Goal: Contribute content

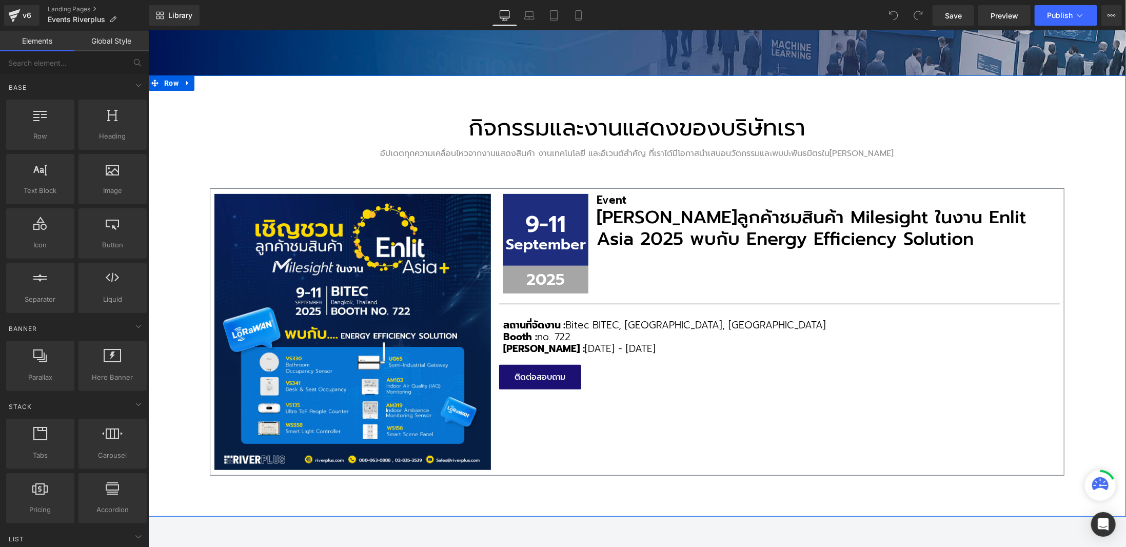
scroll to position [257, 0]
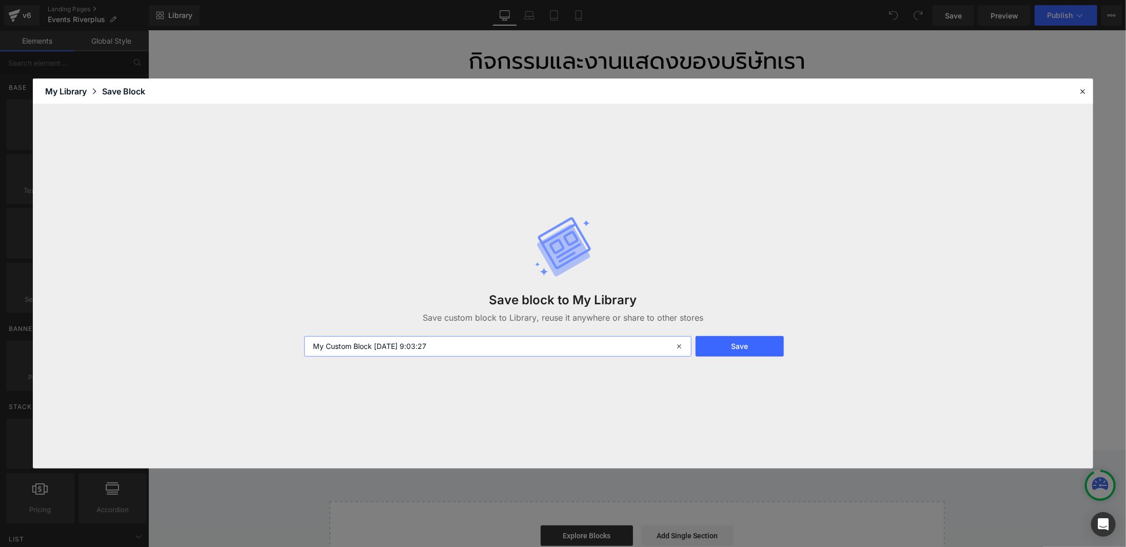
click at [456, 341] on input "My Custom Block [DATE] 9:03:27" at bounding box center [497, 346] width 387 height 21
type input "a"
type input "ฟ"
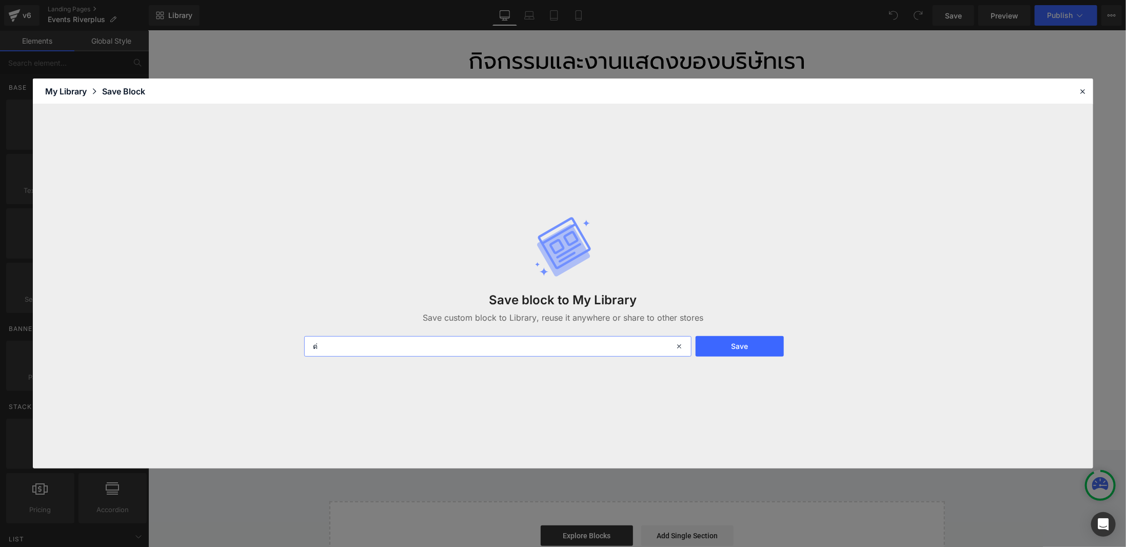
type input "ด"
type input "f"
type input "Event Template"
click at [746, 345] on button "Save" at bounding box center [740, 346] width 88 height 21
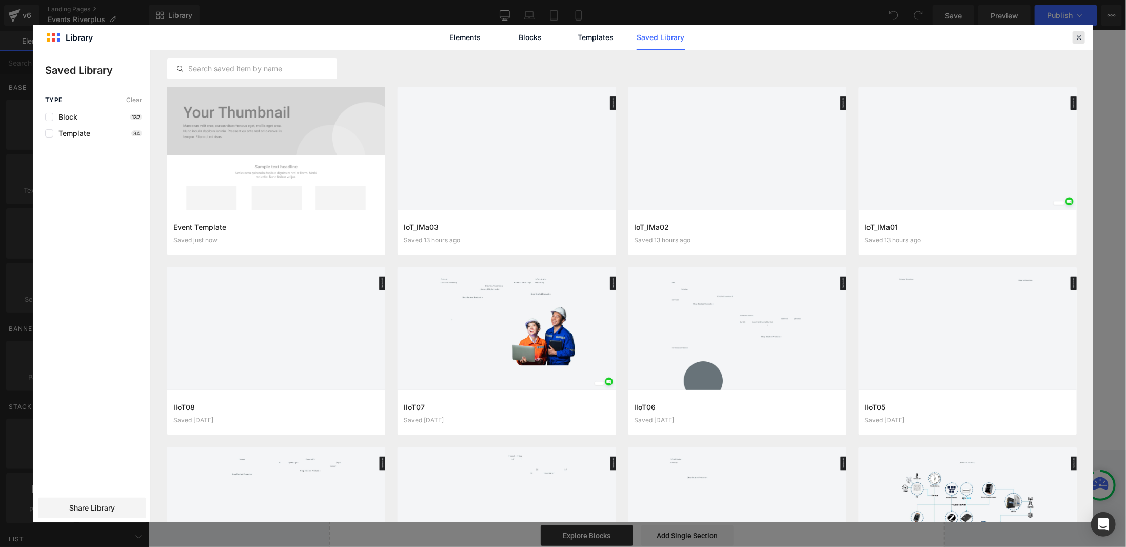
click at [1079, 40] on icon at bounding box center [1079, 37] width 9 height 9
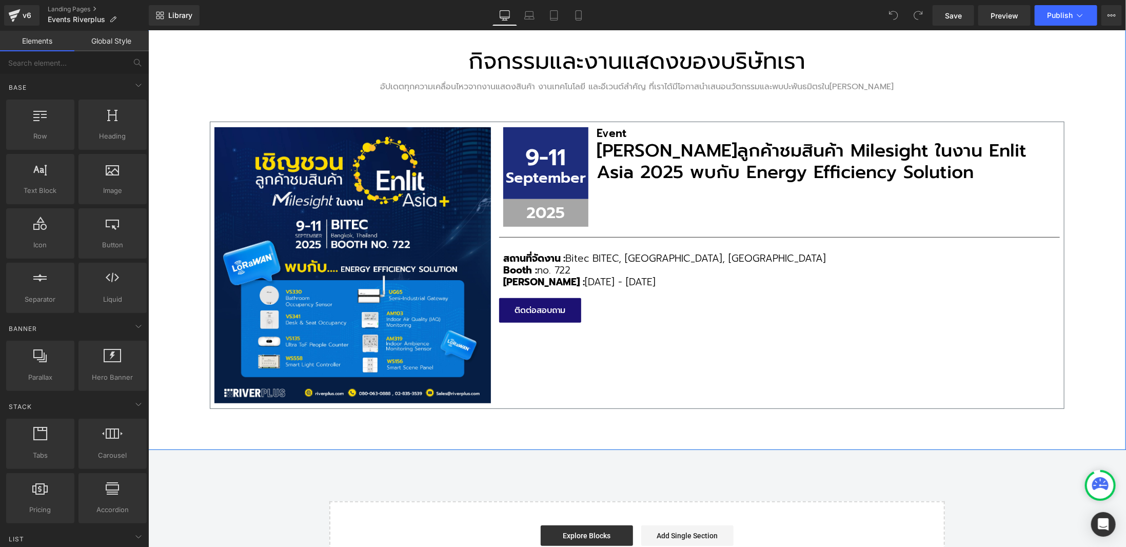
drag, startPoint x: 540, startPoint y: 102, endPoint x: 585, endPoint y: 106, distance: 44.8
click at [540, 102] on div "กิจกรรมและงานแสดงของบริษัทเรา Heading อัปเดตทุกความเคลื่อนไหวจากงานแสดงสินค้า ง…" at bounding box center [636, 216] width 855 height 385
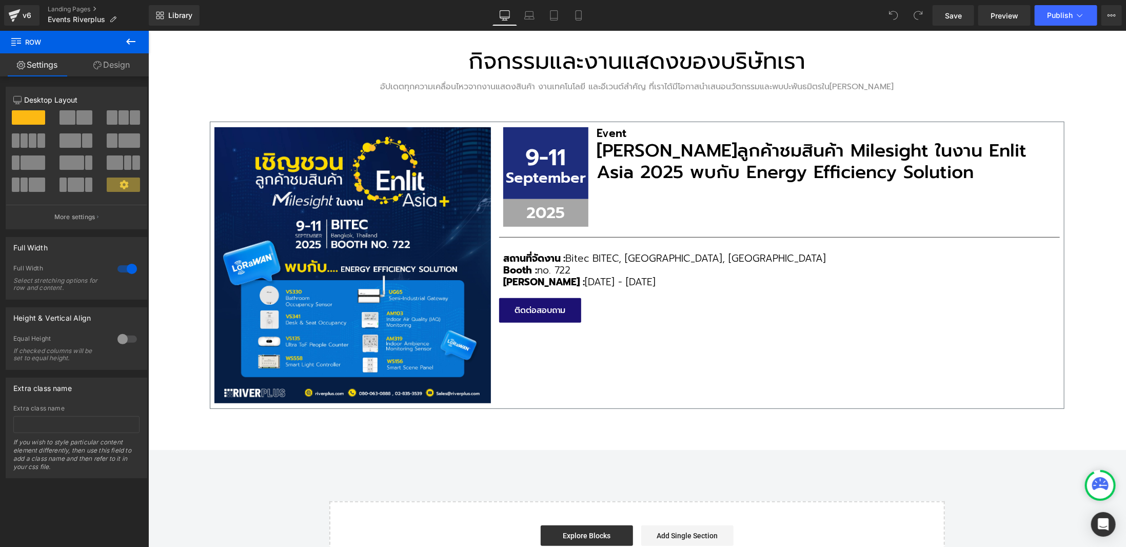
click at [134, 43] on icon at bounding box center [131, 41] width 12 height 12
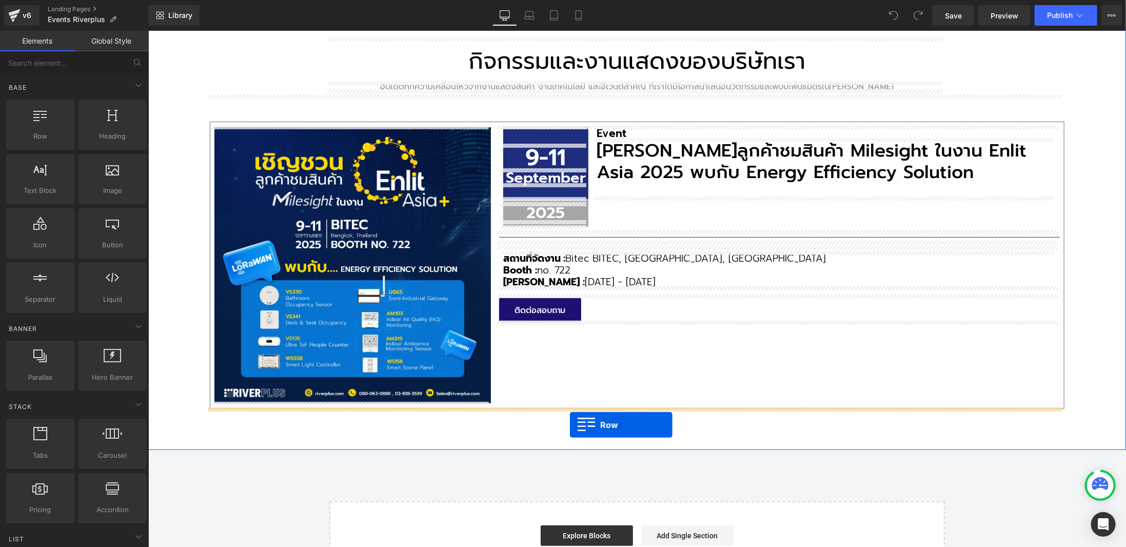
drag, startPoint x: 196, startPoint y: 156, endPoint x: 570, endPoint y: 424, distance: 460.4
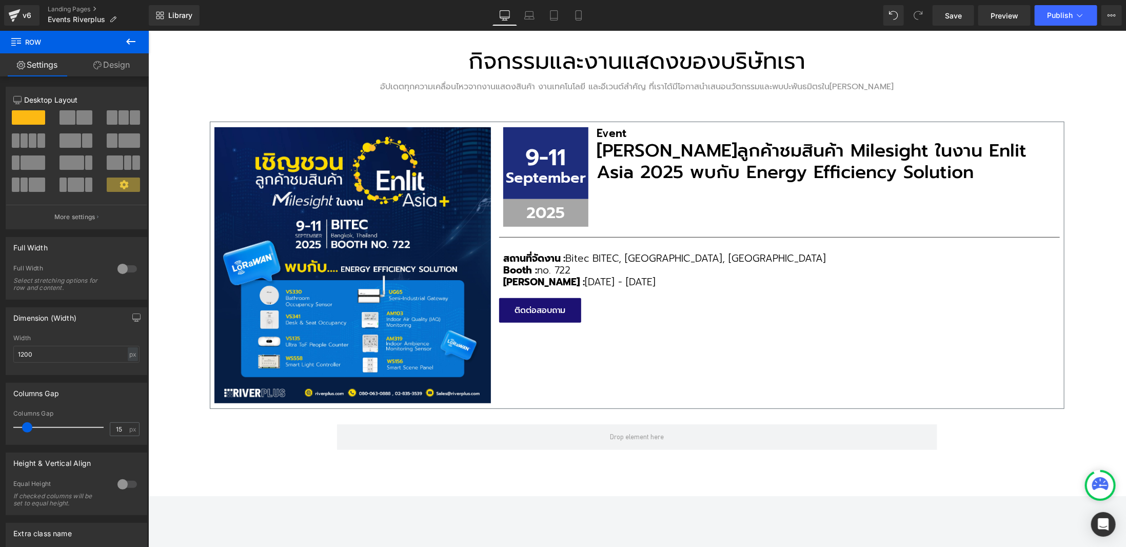
click at [127, 38] on icon at bounding box center [131, 41] width 12 height 12
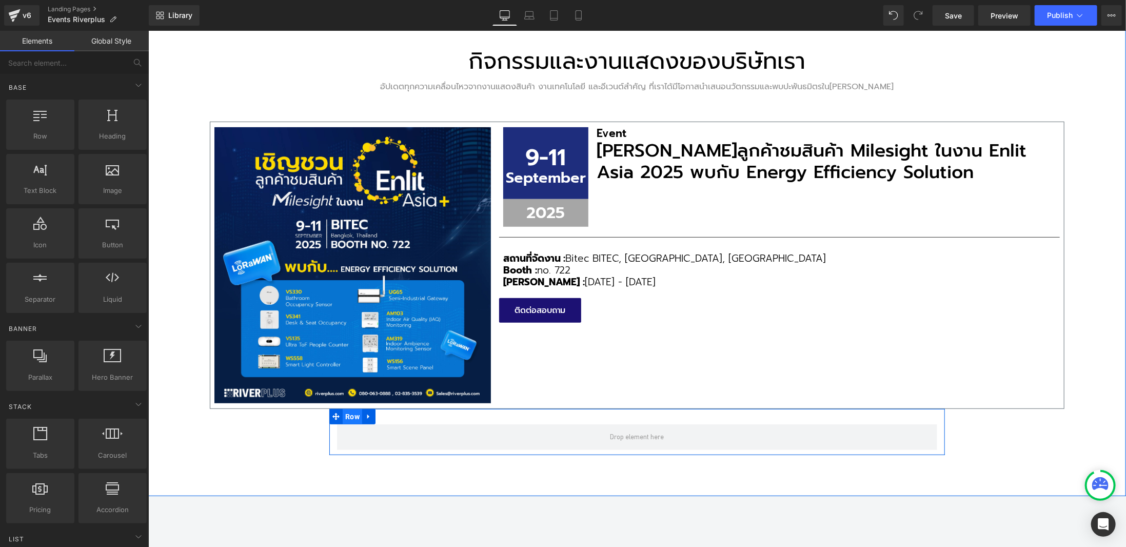
click at [356, 420] on span "Row" at bounding box center [352, 415] width 20 height 15
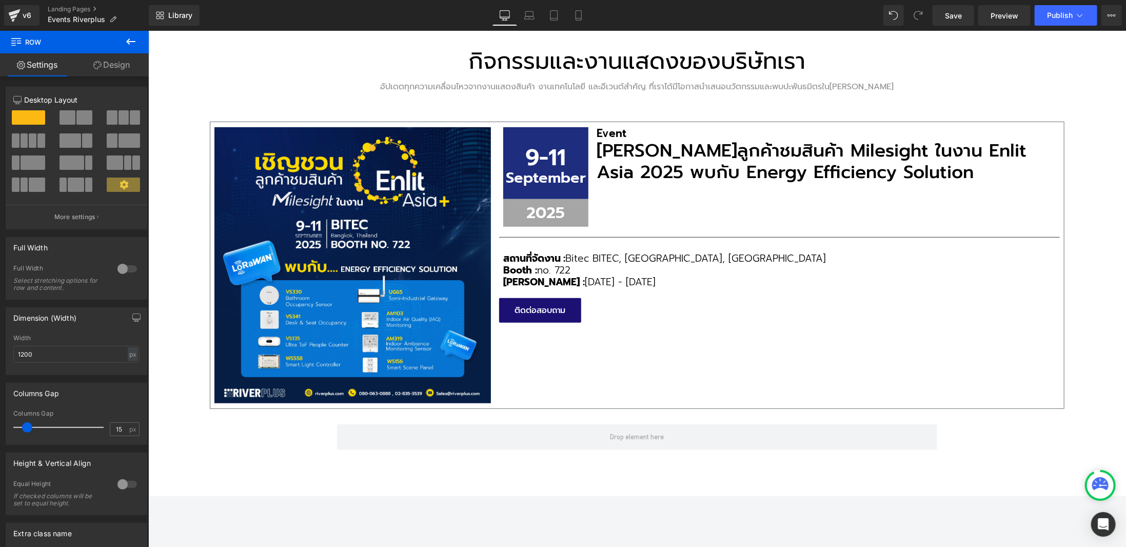
click at [130, 43] on icon at bounding box center [131, 41] width 12 height 12
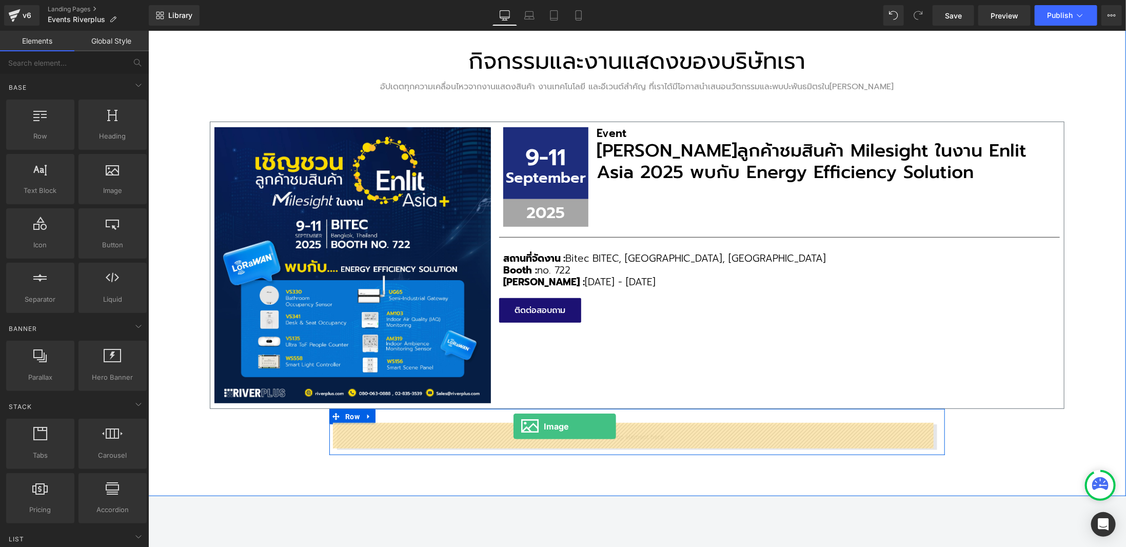
drag, startPoint x: 260, startPoint y: 216, endPoint x: 513, endPoint y: 426, distance: 328.7
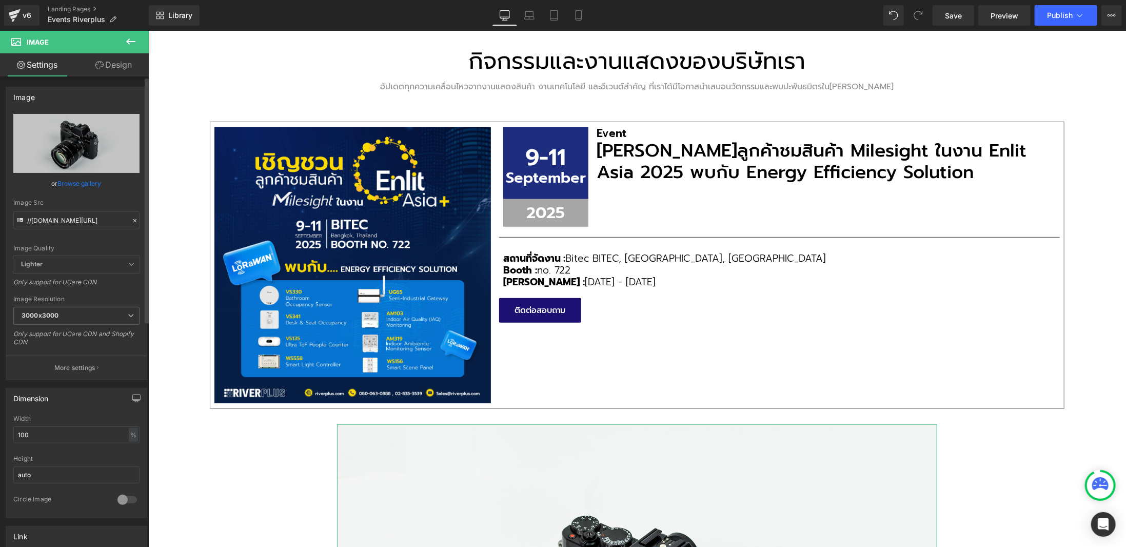
click at [79, 178] on link "Browse gallery" at bounding box center [80, 183] width 44 height 18
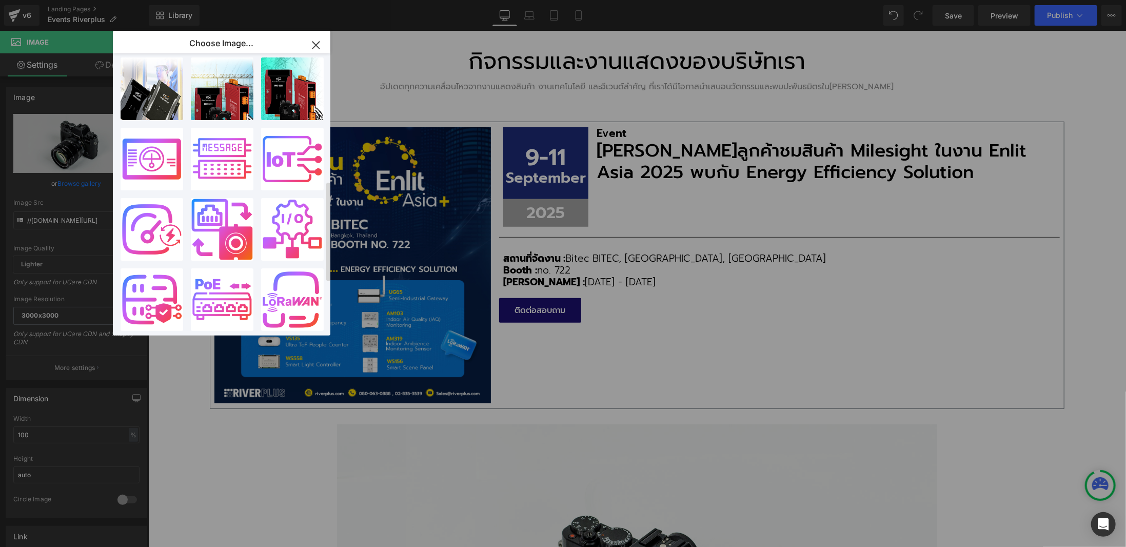
scroll to position [506, 0]
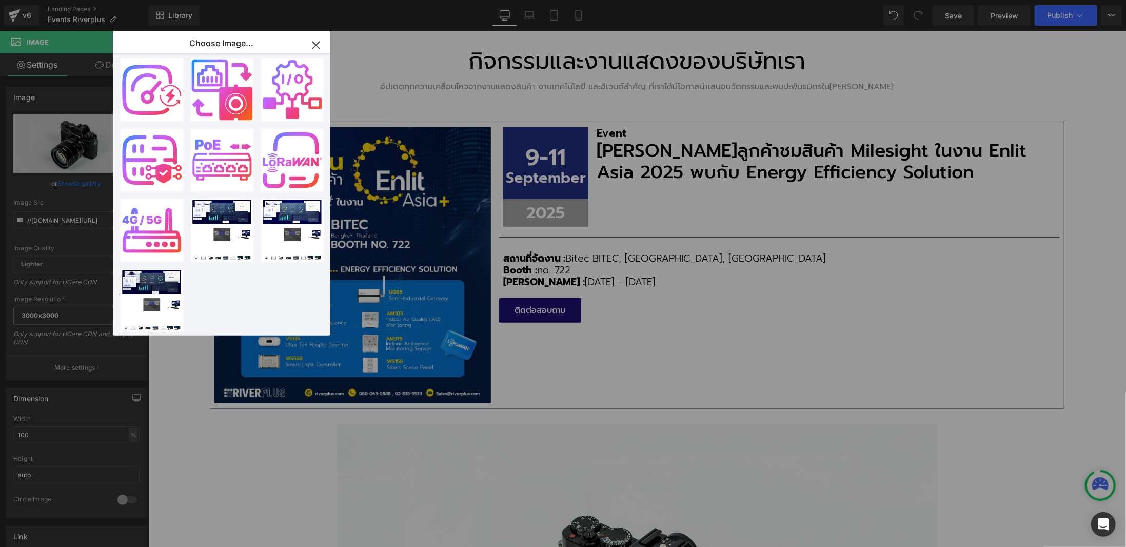
click at [317, 46] on icon "button" at bounding box center [316, 45] width 7 height 7
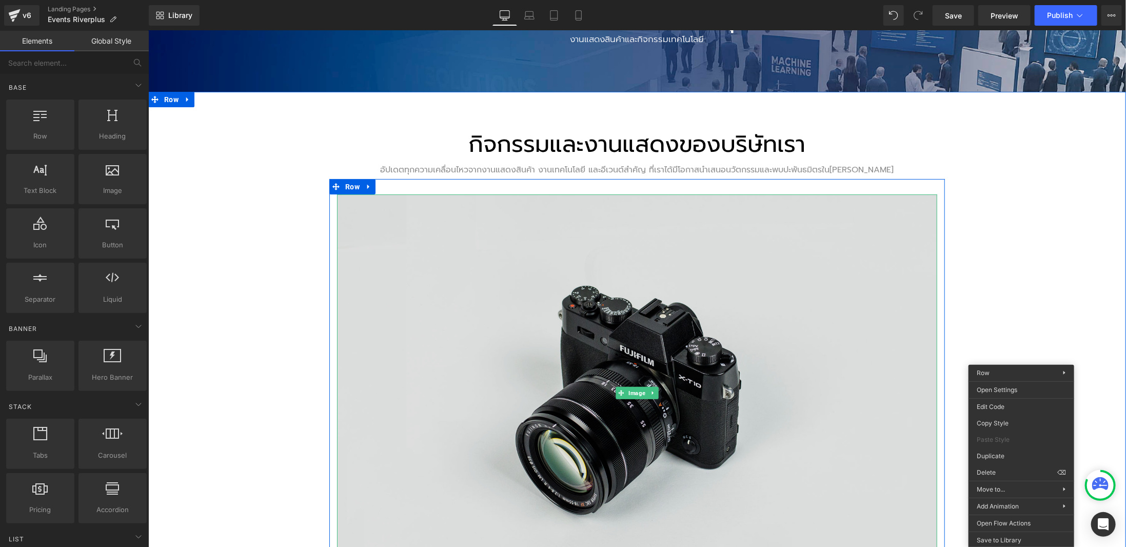
scroll to position [205, 0]
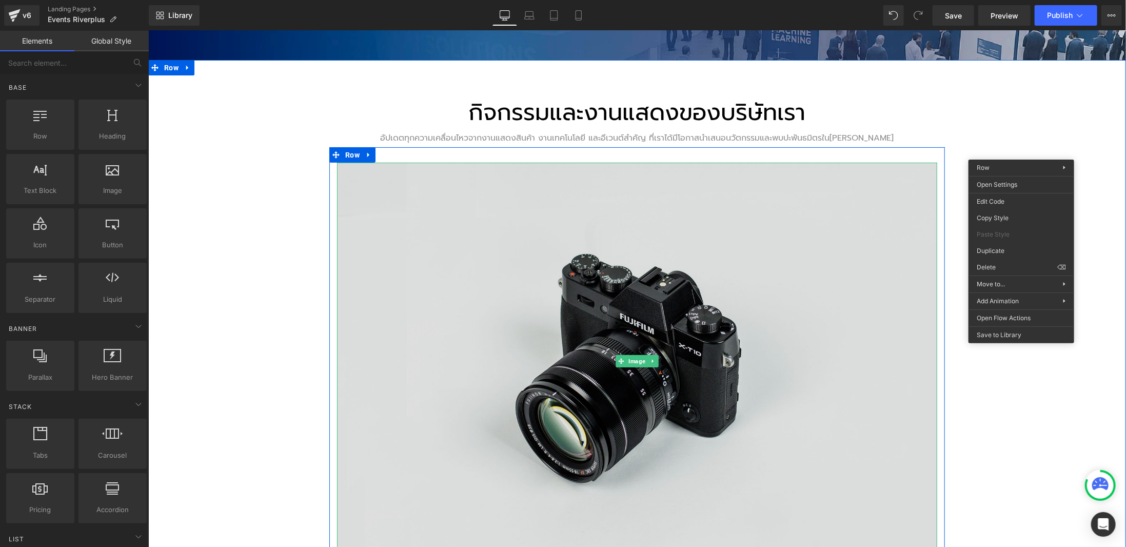
click at [632, 348] on img at bounding box center [637, 361] width 600 height 398
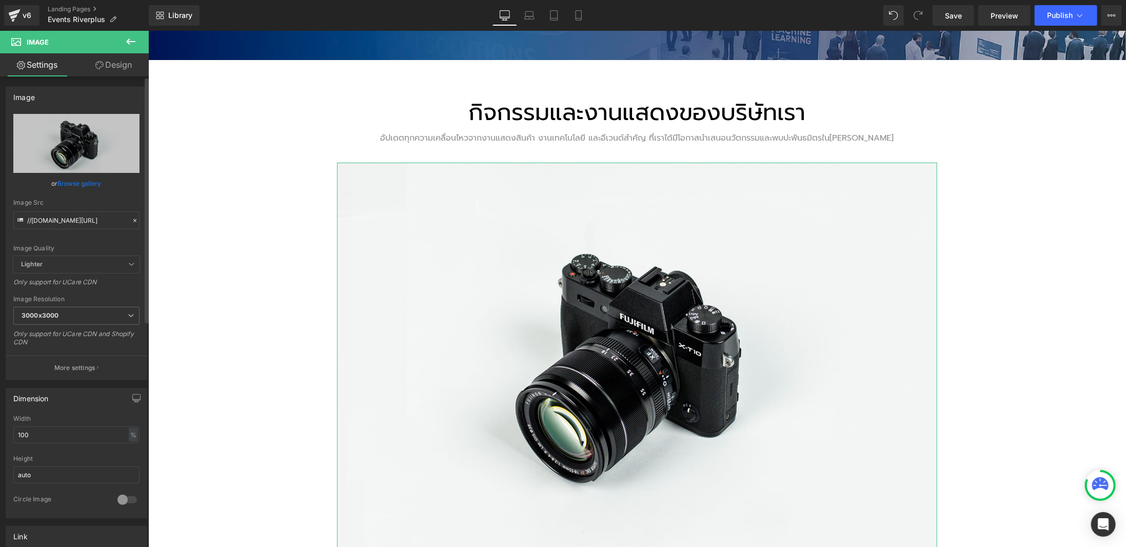
click at [83, 182] on link "Browse gallery" at bounding box center [80, 183] width 44 height 18
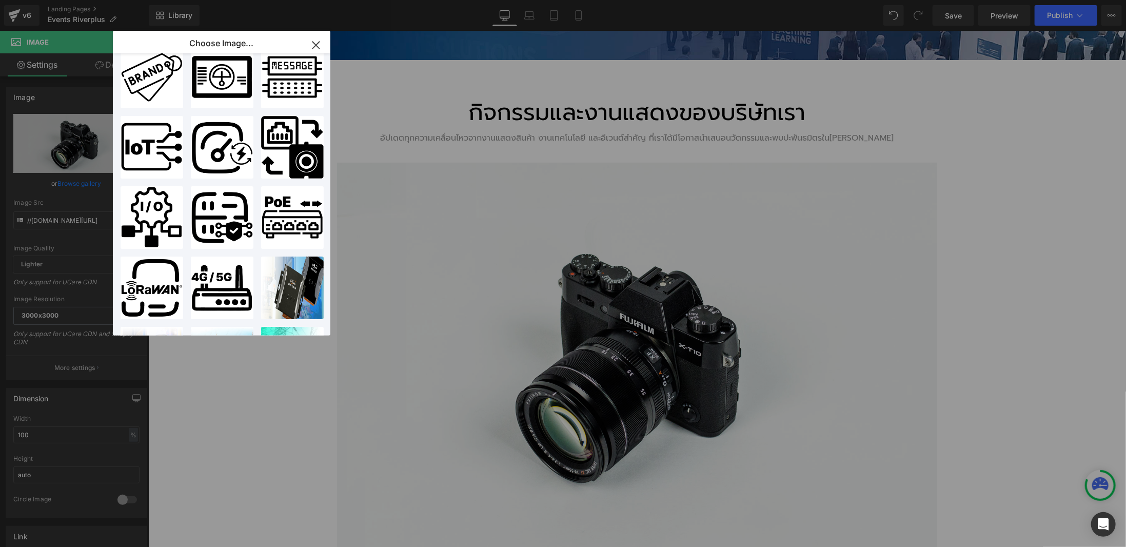
scroll to position [0, 0]
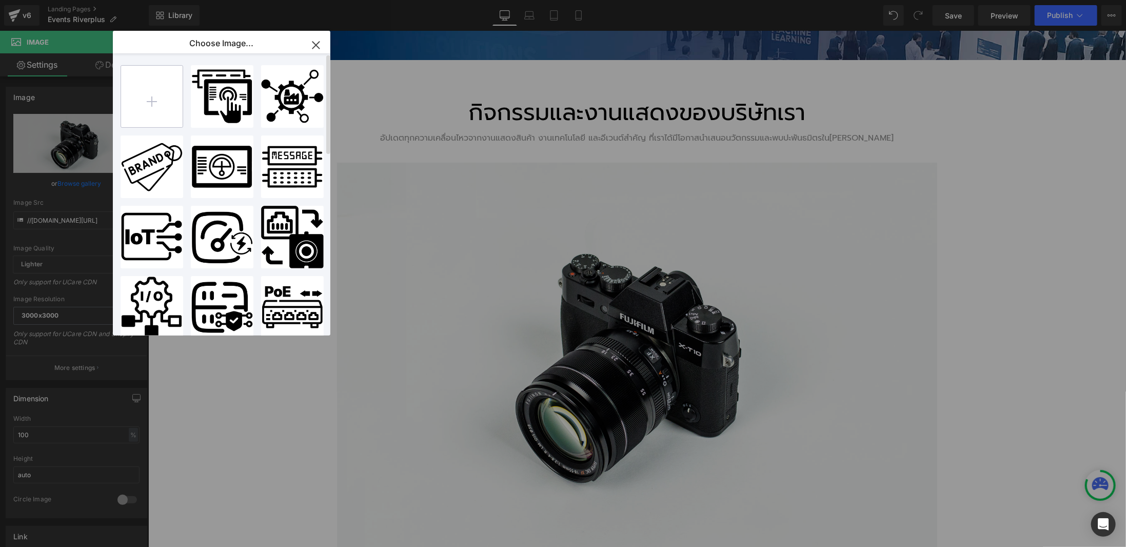
click at [167, 111] on input "file" at bounding box center [152, 97] width 62 height 62
type input "C:\fakepath\comingsoon-01.png"
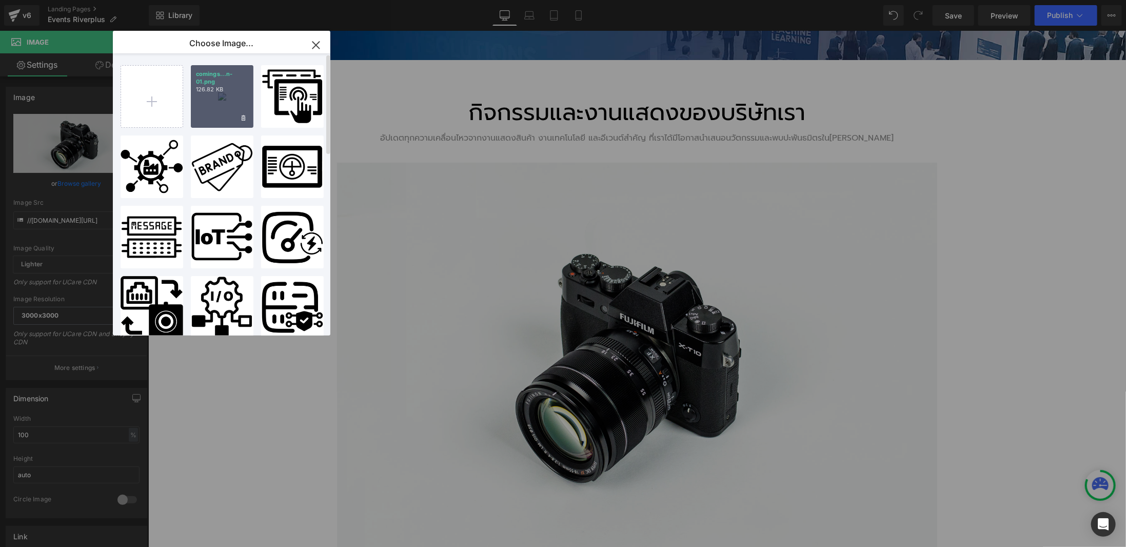
drag, startPoint x: 223, startPoint y: 100, endPoint x: 73, endPoint y: 70, distance: 152.9
click at [223, 100] on div "comings...n-01.png 126.82 KB" at bounding box center [222, 96] width 63 height 63
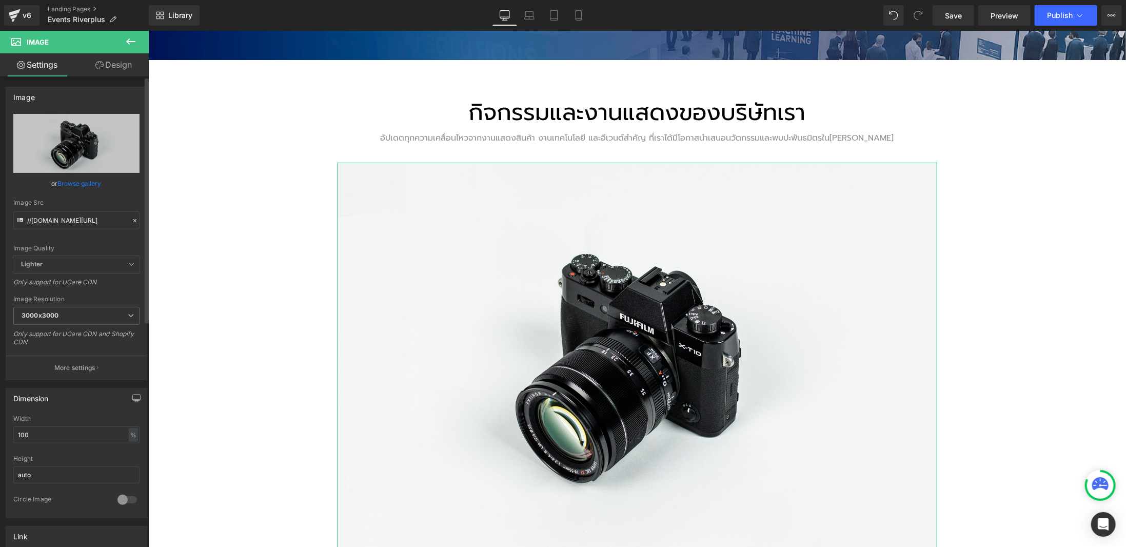
click at [89, 181] on link "Browse gallery" at bounding box center [80, 183] width 44 height 18
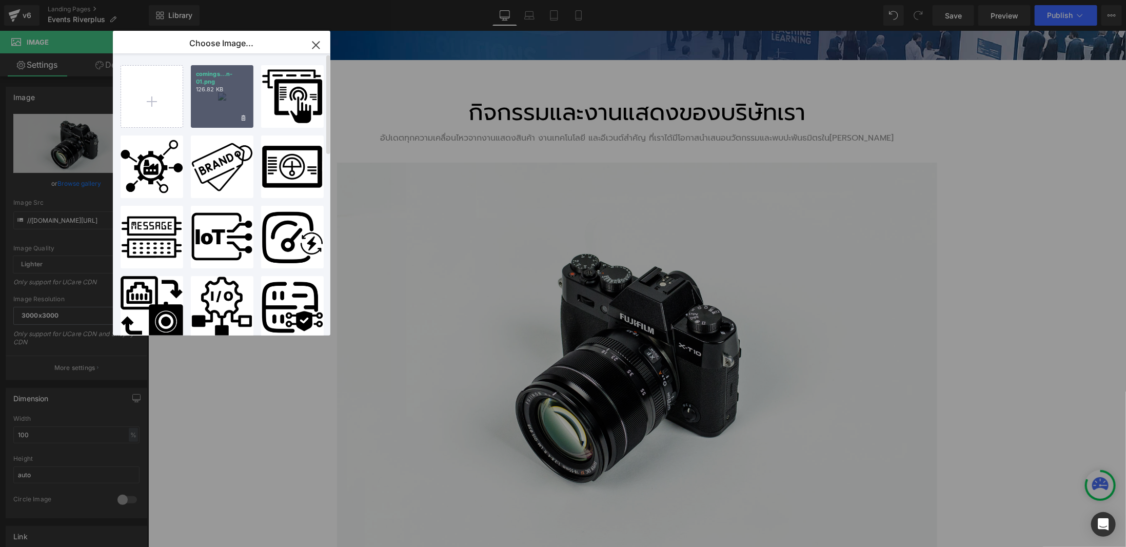
click at [203, 105] on div "comings...n-01.png 126.82 KB" at bounding box center [222, 96] width 63 height 63
type input "[URL][DOMAIN_NAME]"
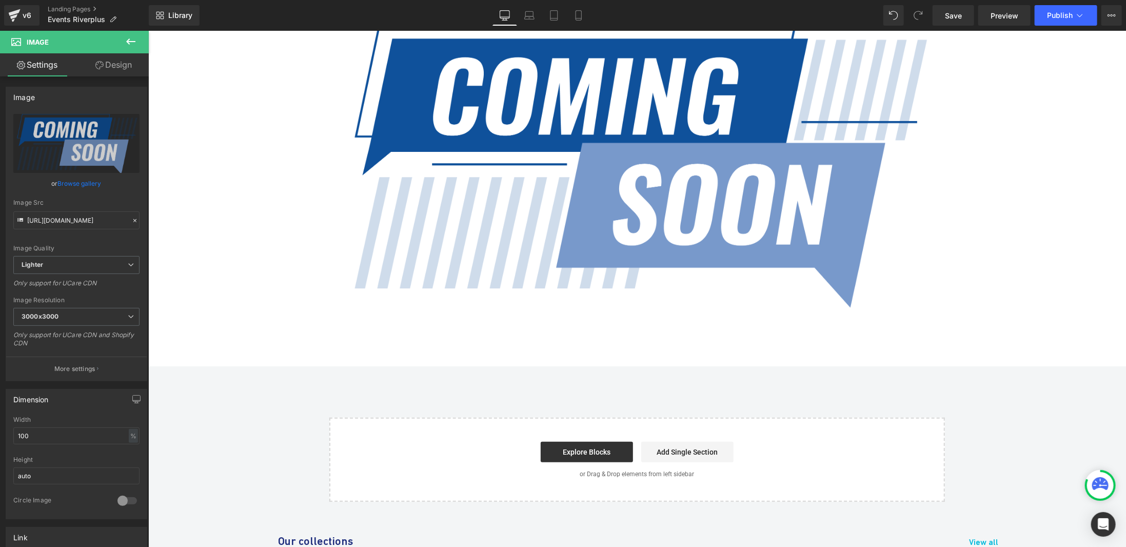
scroll to position [359, 0]
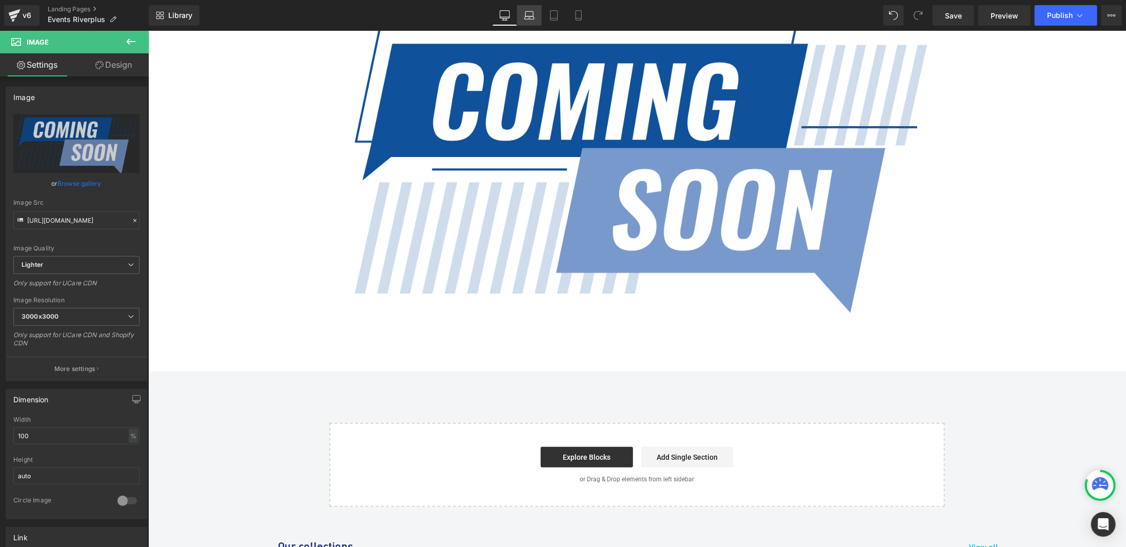
click at [533, 12] on icon at bounding box center [530, 14] width 8 height 5
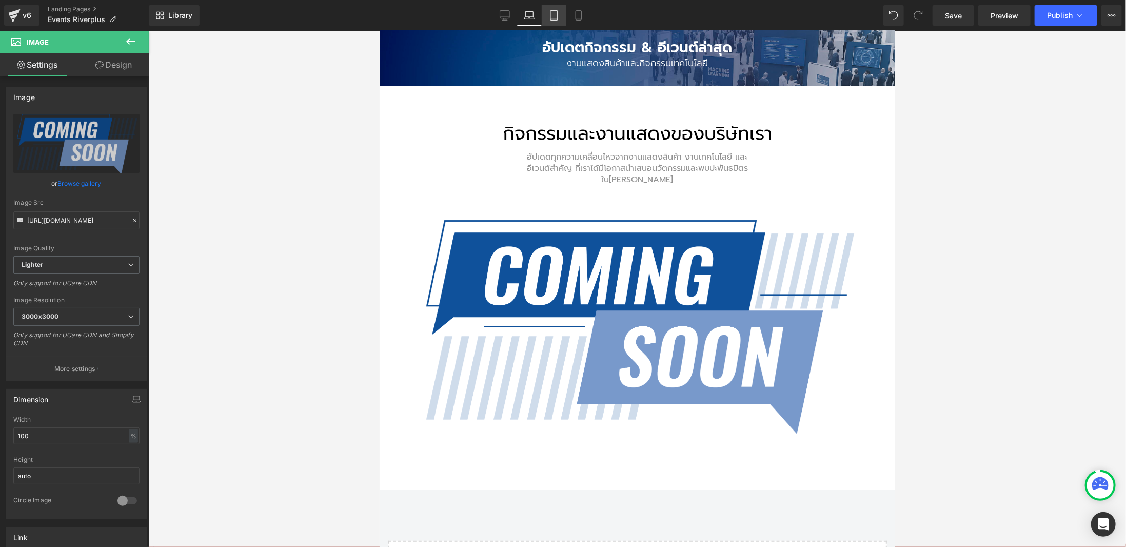
click at [548, 16] on link "Tablet" at bounding box center [554, 15] width 25 height 21
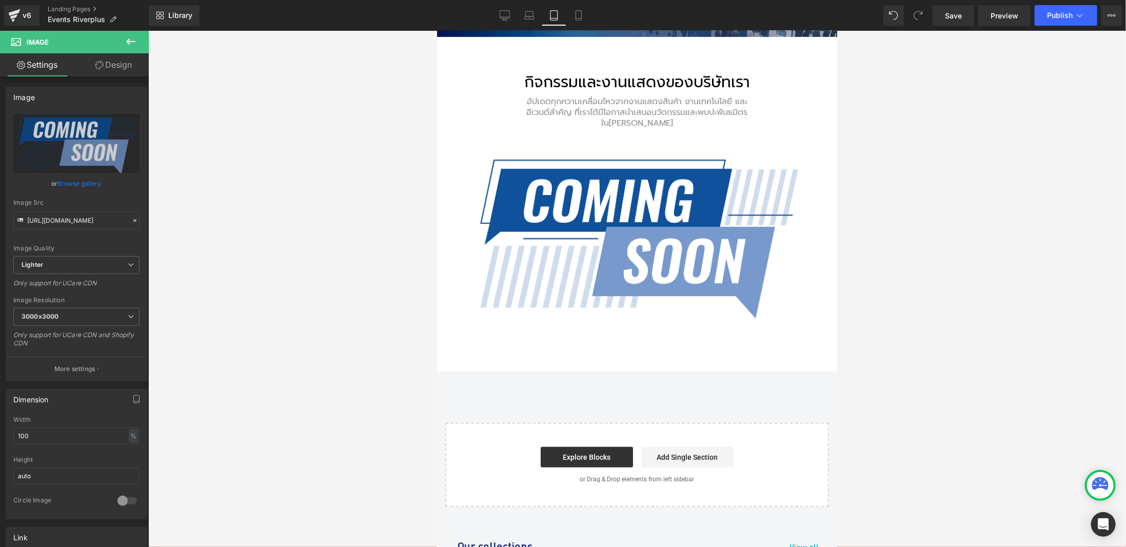
scroll to position [55, 0]
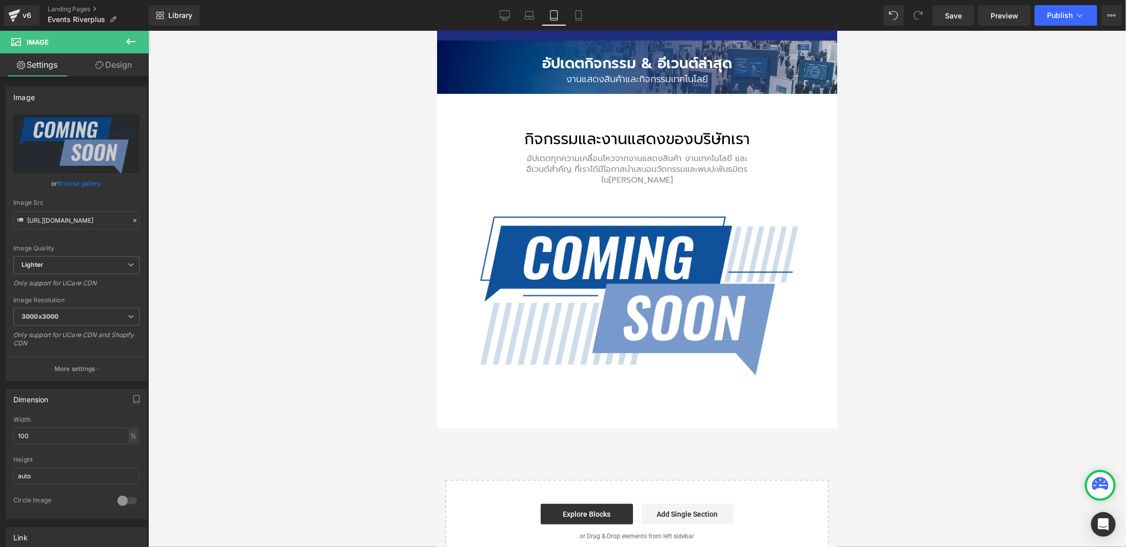
click at [566, 15] on link "Tablet" at bounding box center [554, 15] width 25 height 21
click at [572, 16] on link "Mobile" at bounding box center [579, 15] width 25 height 21
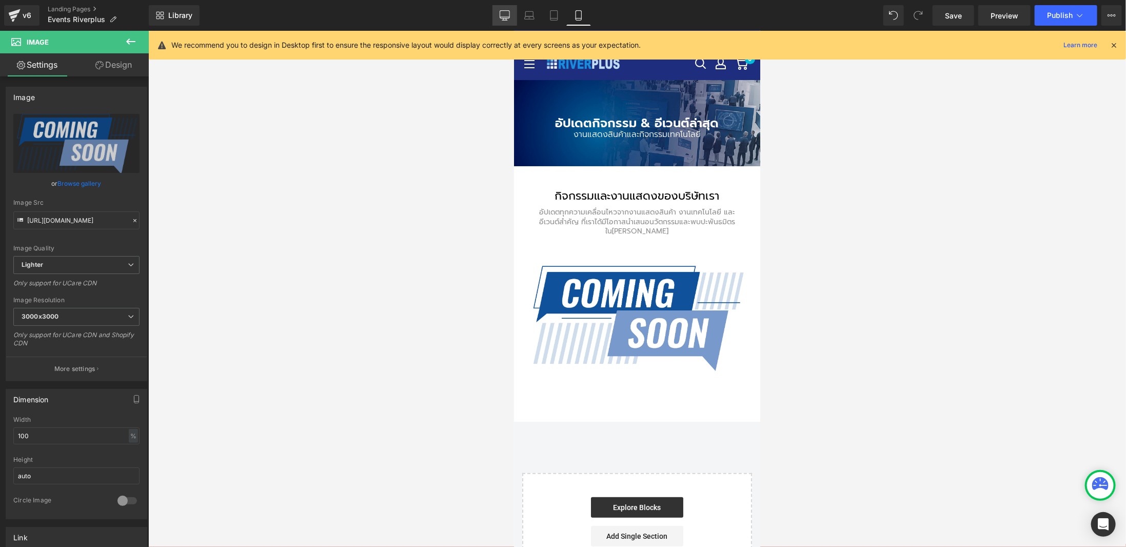
click at [510, 20] on icon at bounding box center [505, 15] width 10 height 10
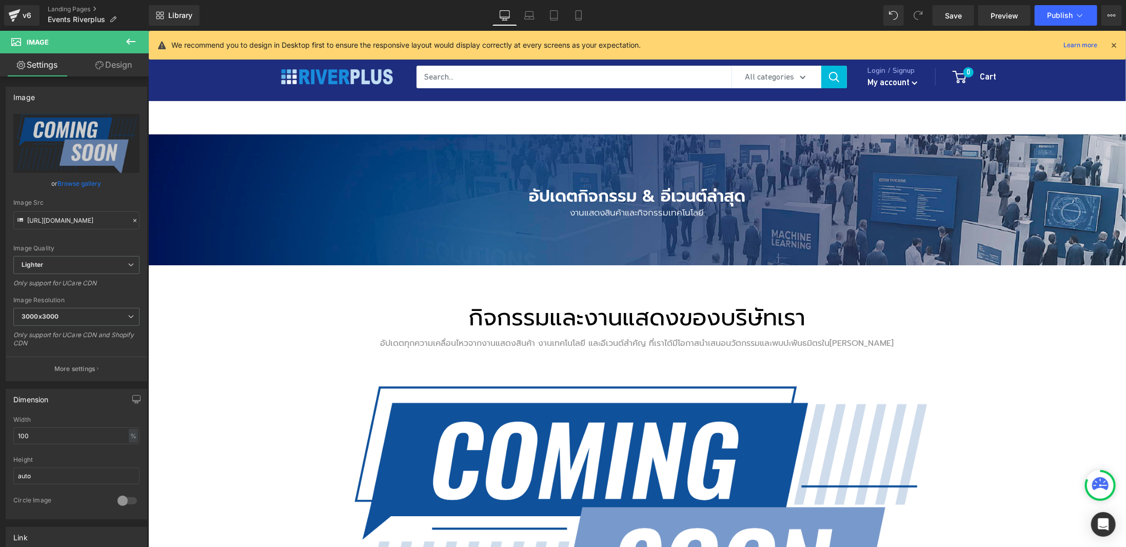
scroll to position [257, 0]
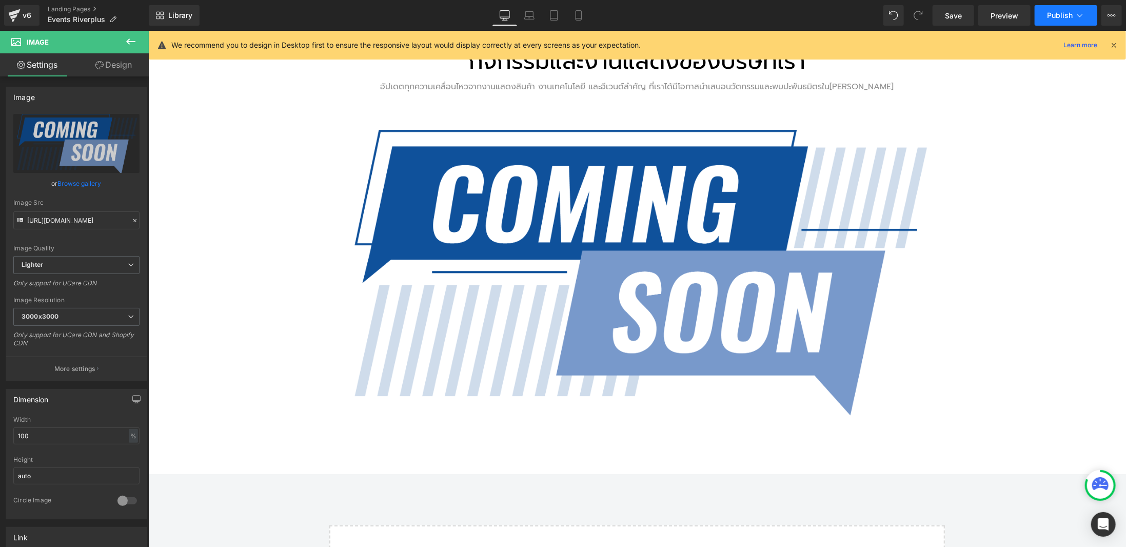
click at [1075, 14] on button "Publish" at bounding box center [1066, 15] width 63 height 21
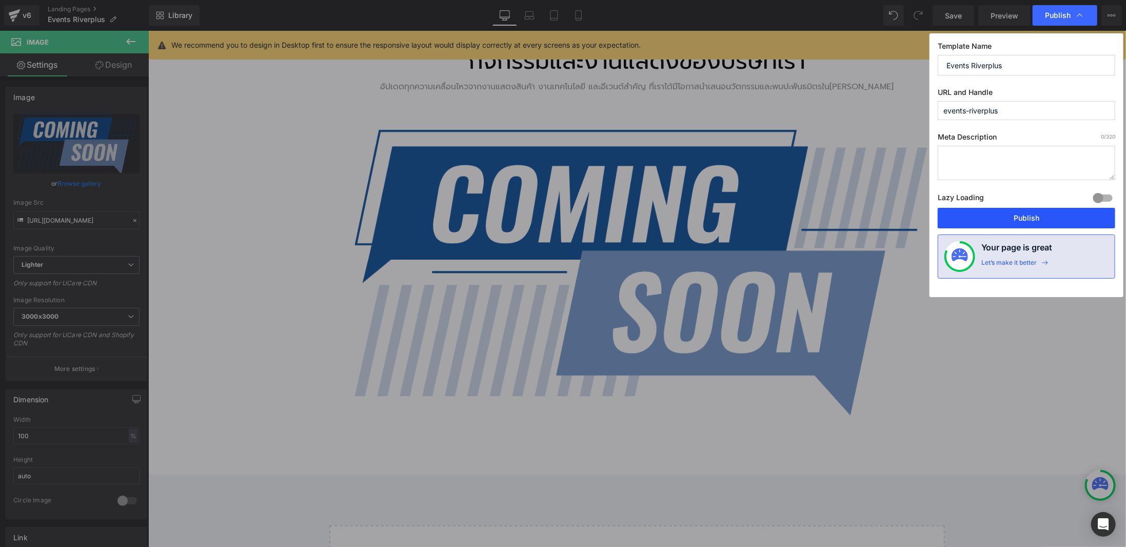
click at [1033, 212] on button "Publish" at bounding box center [1027, 218] width 178 height 21
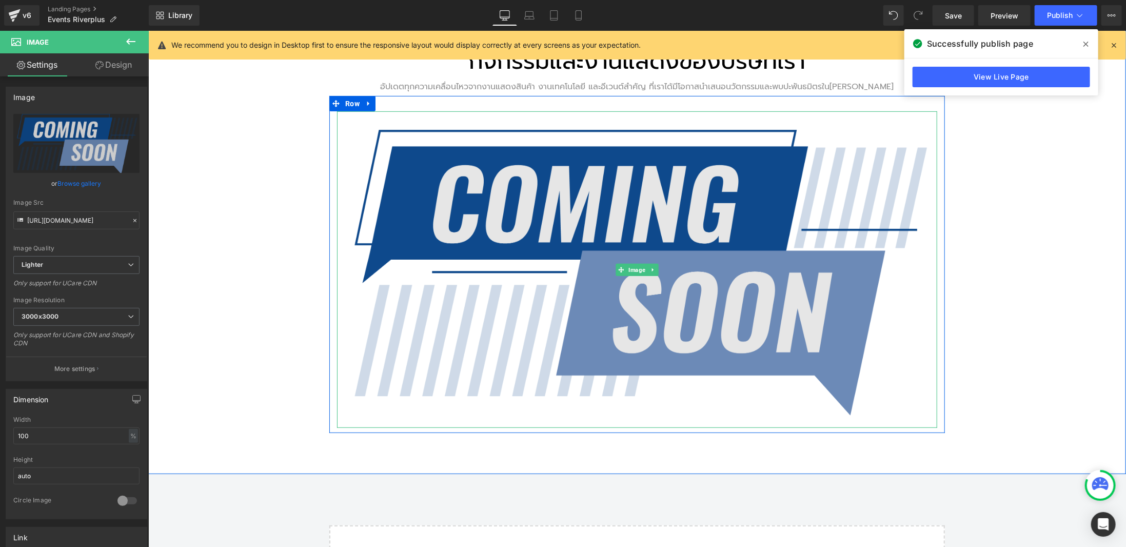
click at [703, 160] on img at bounding box center [637, 269] width 600 height 317
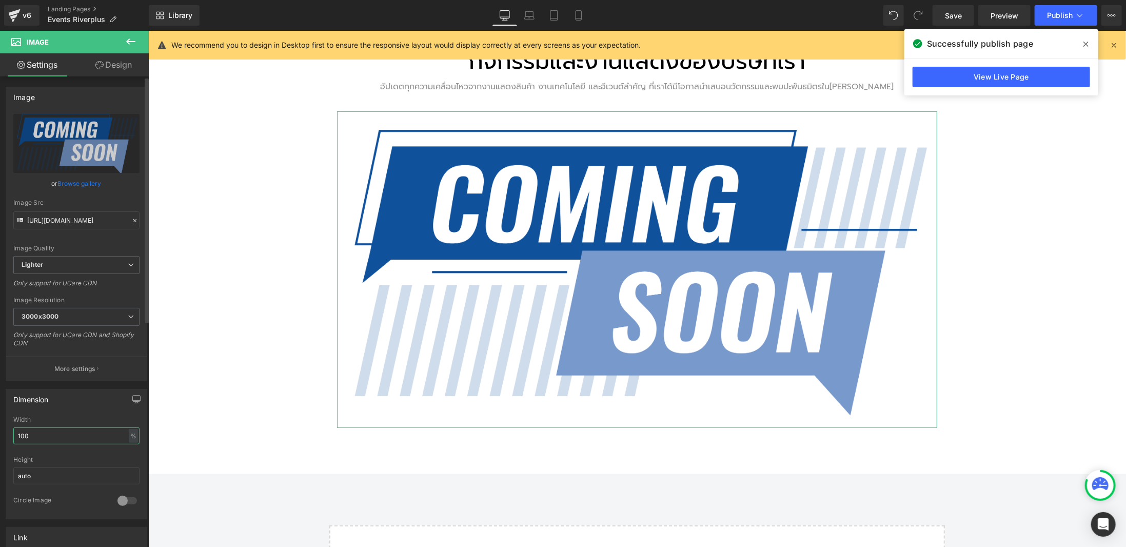
drag, startPoint x: 57, startPoint y: 443, endPoint x: 0, endPoint y: 461, distance: 59.9
click at [0, 461] on div "Dimension 100% Width 100 % % px auto Height auto 0 Circle Image" at bounding box center [76, 450] width 153 height 138
type input "60"
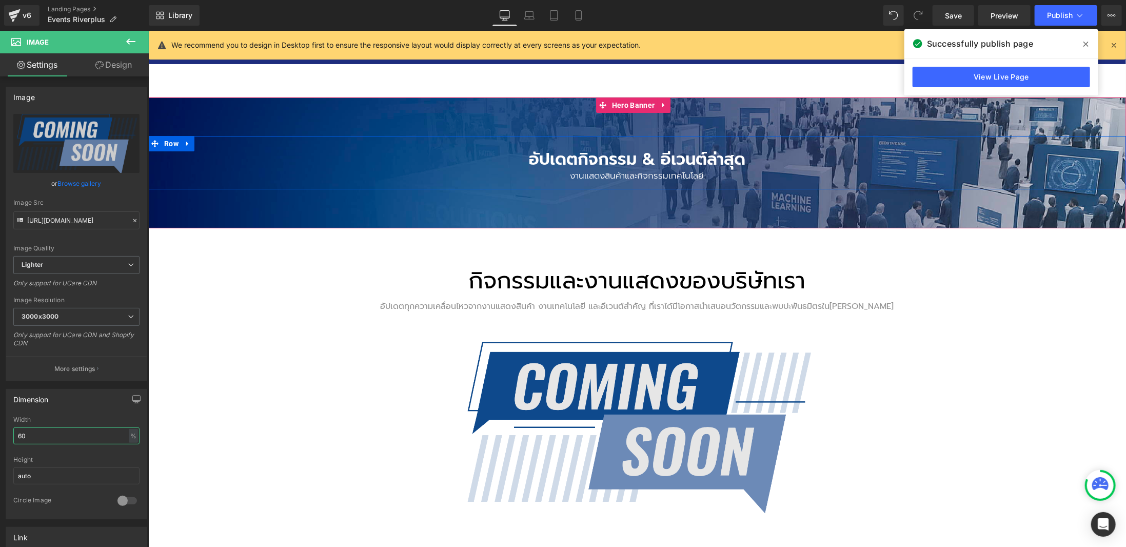
scroll to position [51, 0]
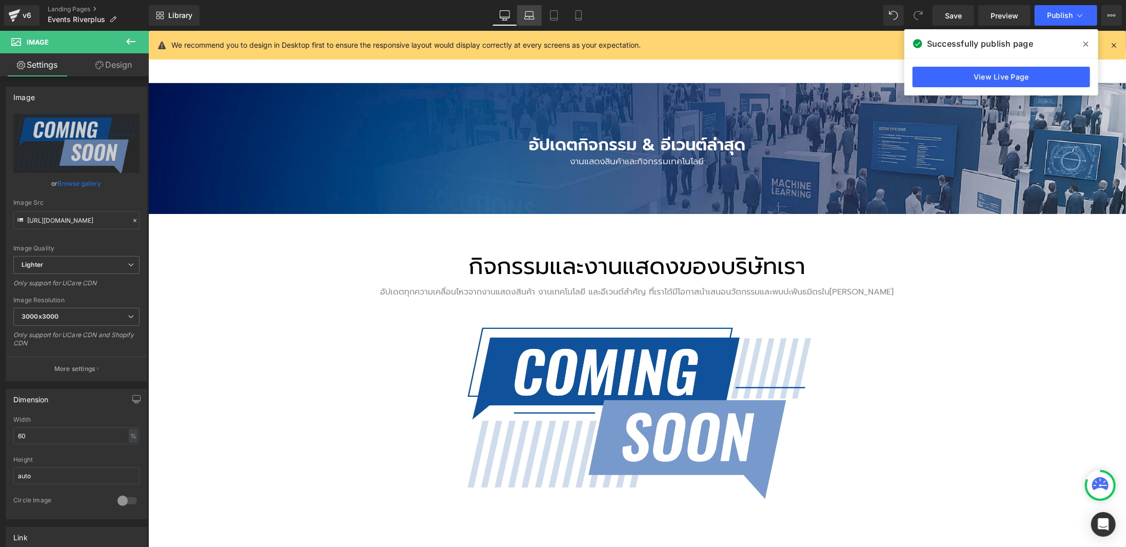
click at [529, 22] on link "Laptop" at bounding box center [529, 15] width 25 height 21
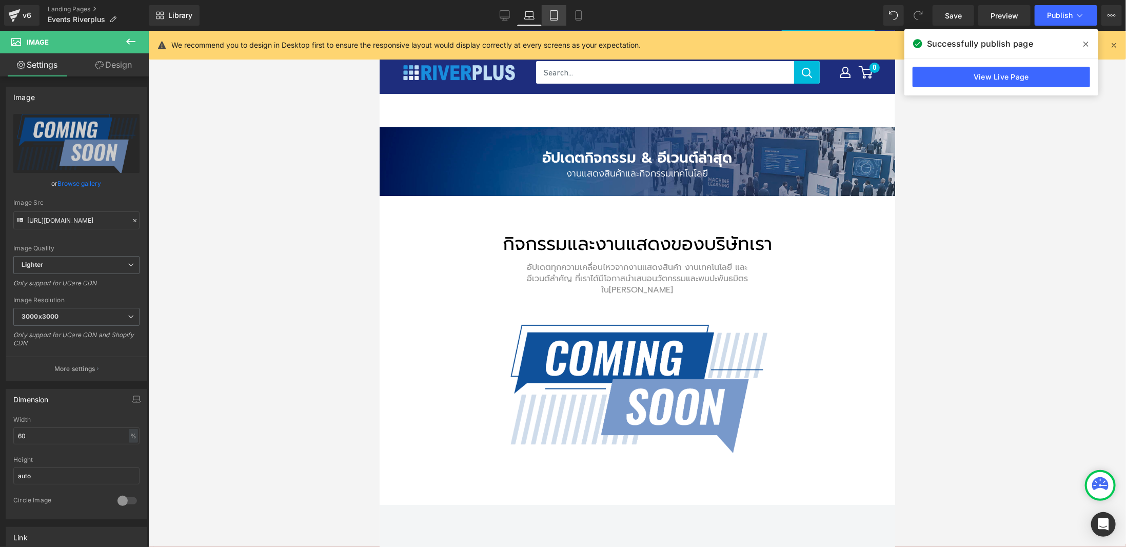
click at [546, 21] on link "Tablet" at bounding box center [554, 15] width 25 height 21
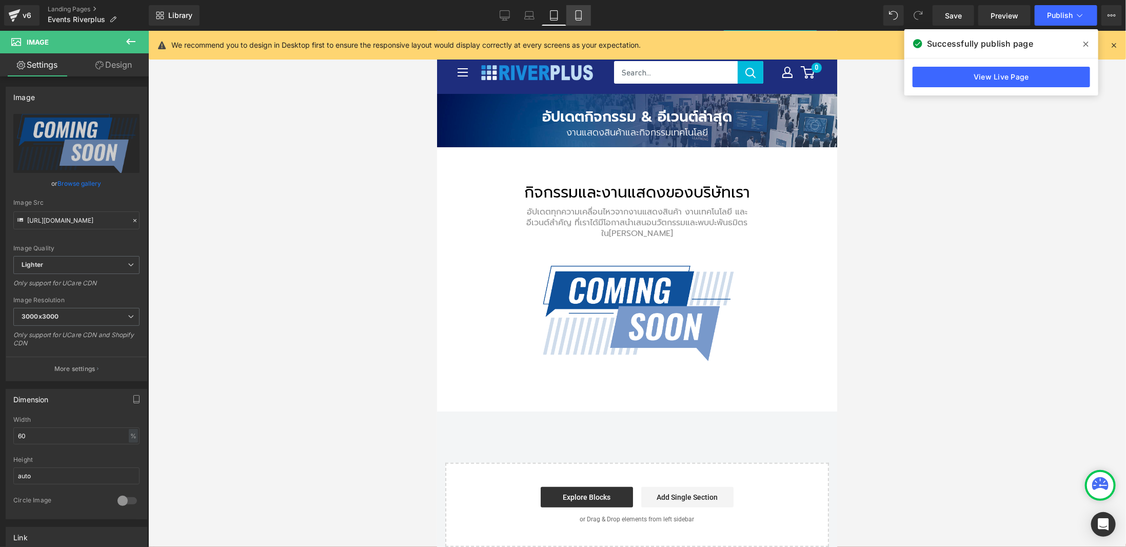
scroll to position [0, 0]
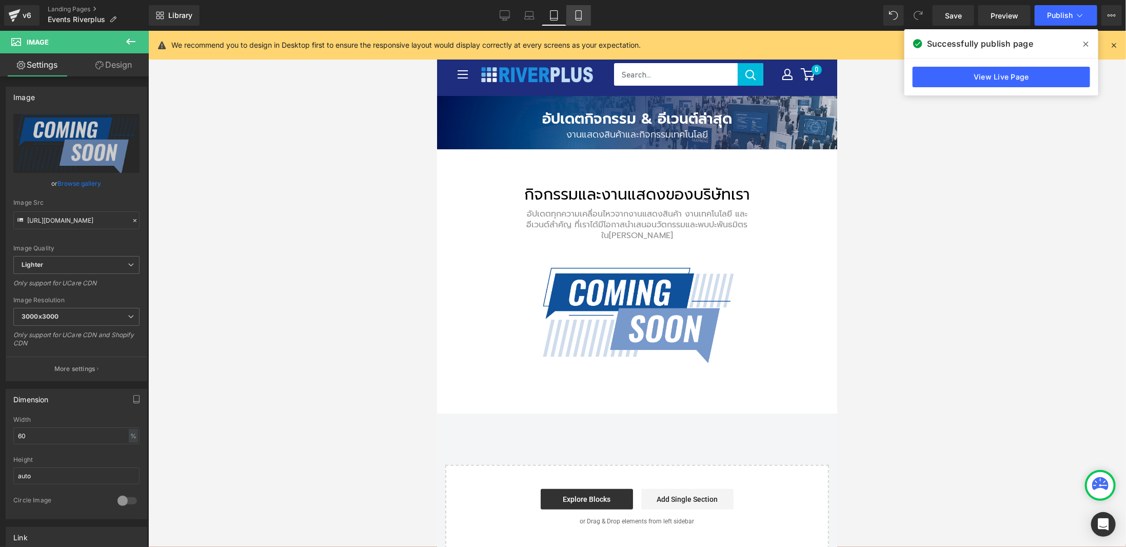
click at [577, 14] on icon at bounding box center [579, 15] width 10 height 10
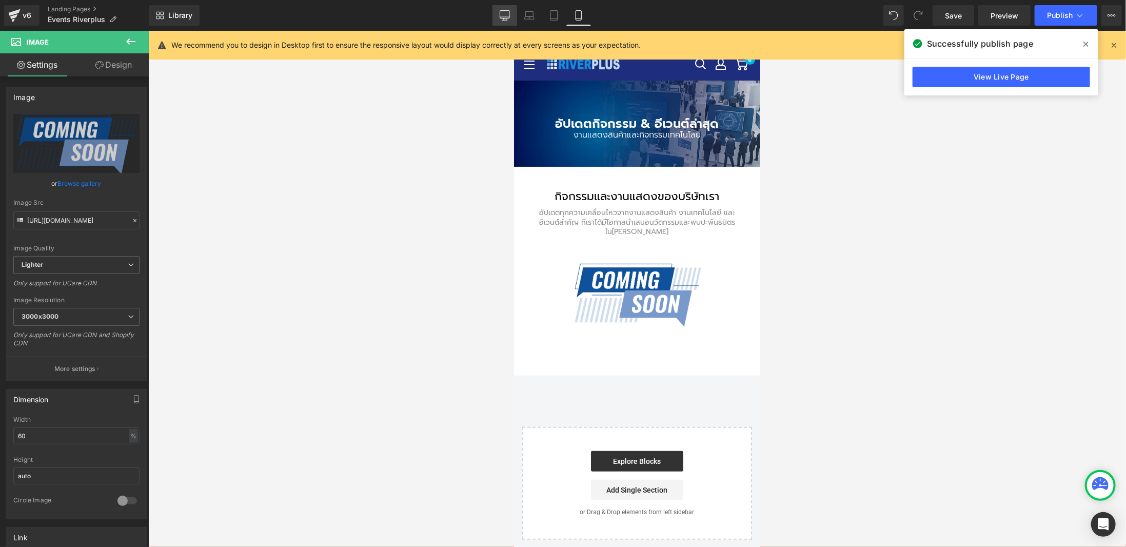
click at [498, 17] on link "Desktop" at bounding box center [505, 15] width 25 height 21
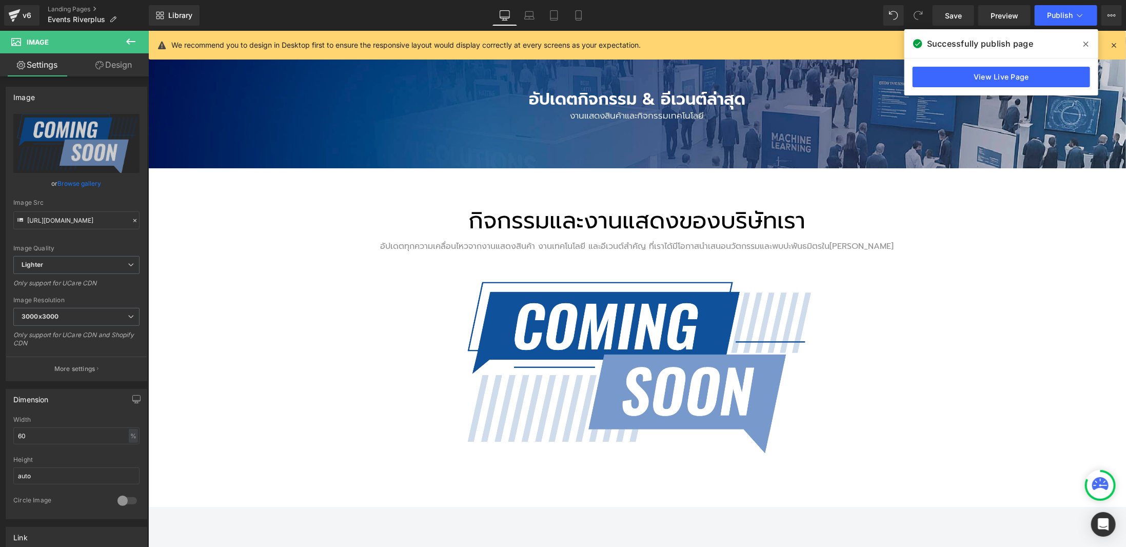
scroll to position [11, 0]
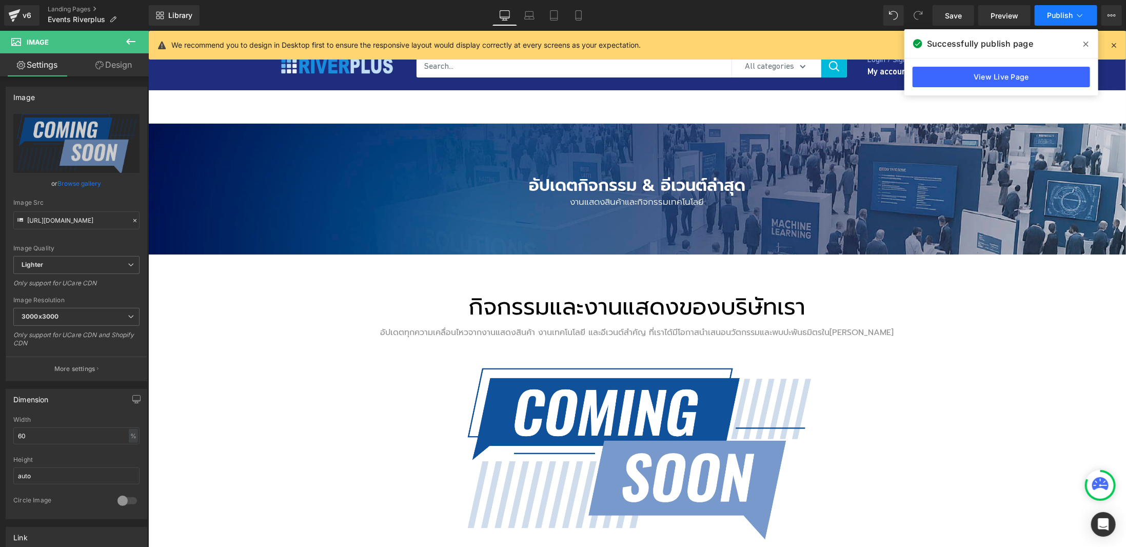
click at [1083, 17] on icon at bounding box center [1080, 15] width 10 height 10
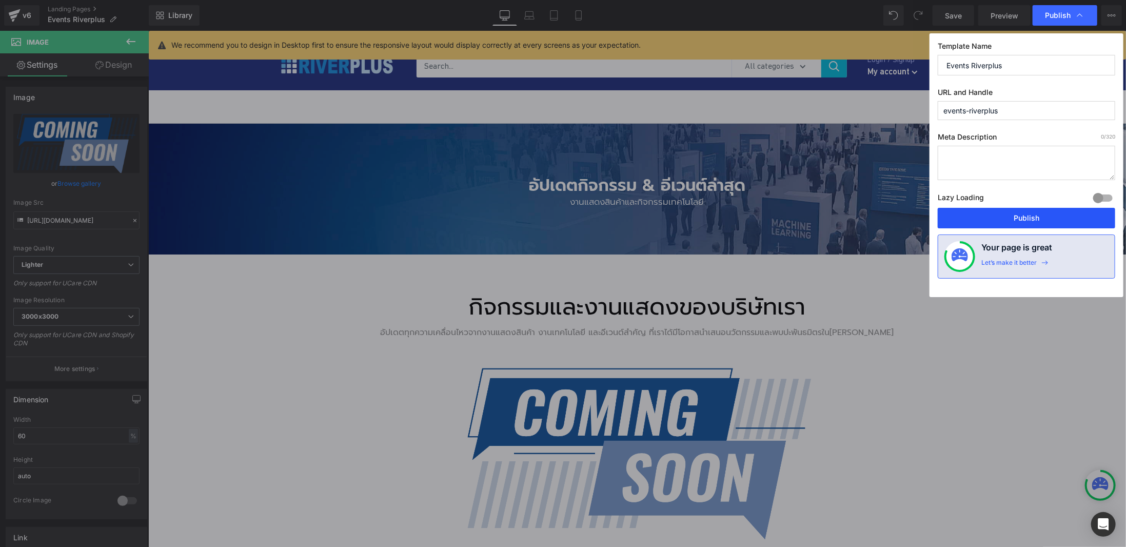
click at [1033, 216] on button "Publish" at bounding box center [1027, 218] width 178 height 21
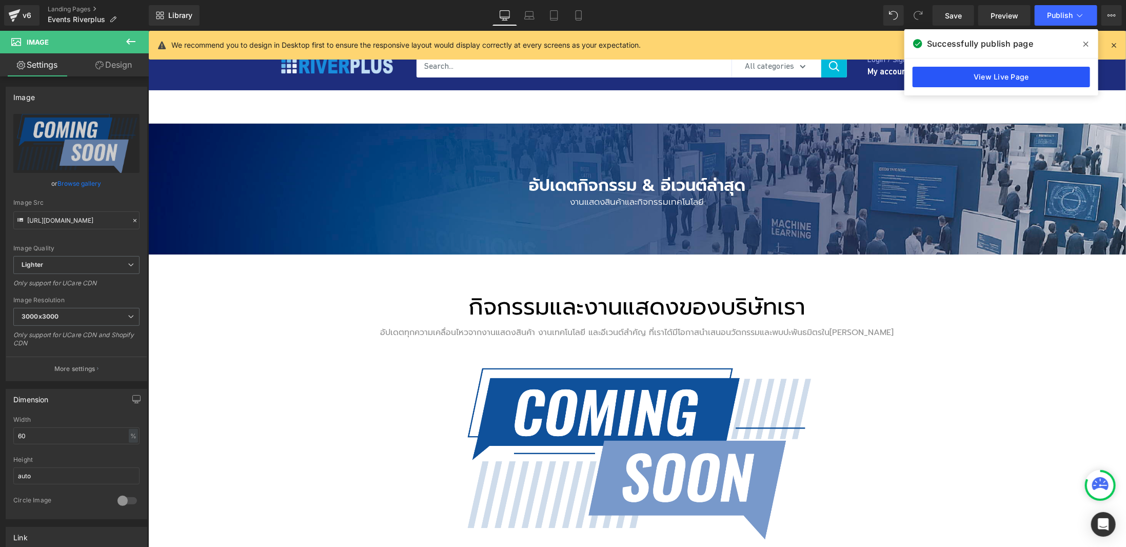
click at [1013, 79] on link "View Live Page" at bounding box center [1002, 77] width 178 height 21
